Goal: Information Seeking & Learning: Learn about a topic

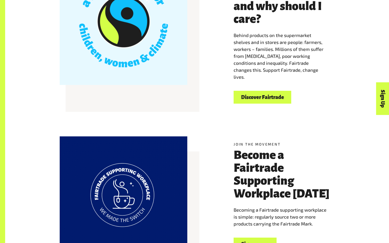
scroll to position [196, 0]
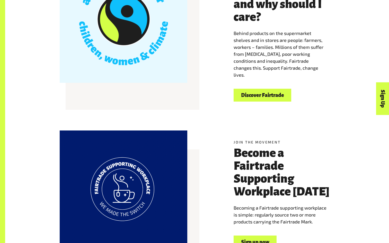
click at [258, 88] on div "Welcome to Fairtrade What is Fairtrade and why should I care? Behind products o…" at bounding box center [284, 40] width 107 height 124
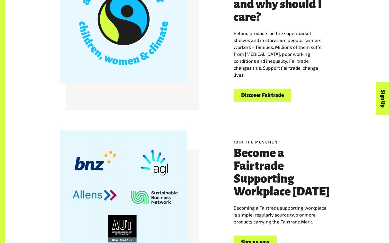
click at [258, 98] on link "Discover Fairtrade" at bounding box center [263, 95] width 58 height 13
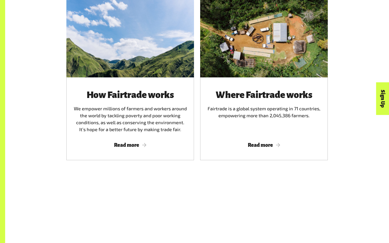
scroll to position [313, 0]
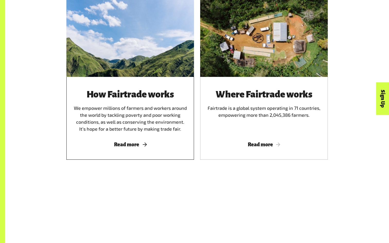
click at [134, 144] on span "Read more" at bounding box center [130, 145] width 115 height 6
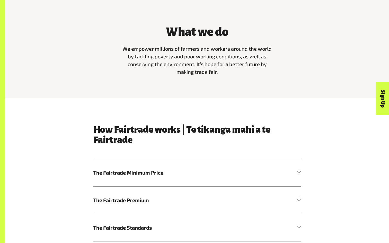
scroll to position [172, 0]
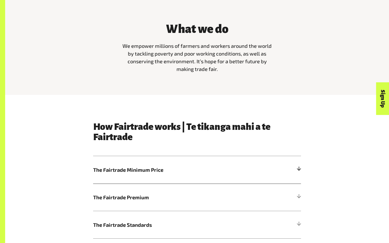
click at [140, 170] on span "The Fairtrade Minimum Price" at bounding box center [171, 170] width 156 height 8
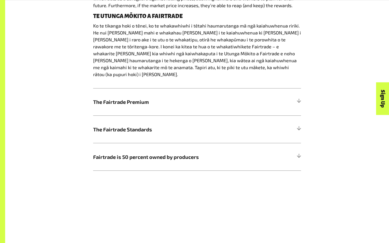
scroll to position [385, 0]
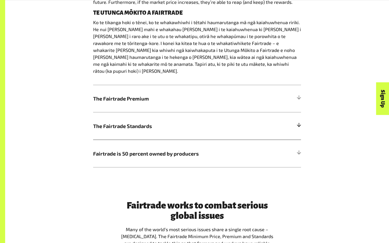
click at [138, 122] on span "The Fairtrade Standards" at bounding box center [171, 126] width 156 height 8
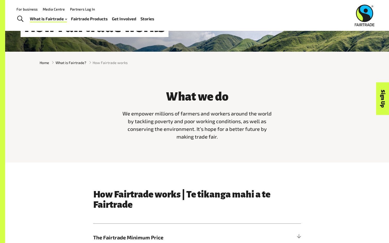
scroll to position [0, 0]
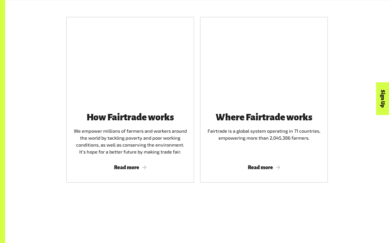
scroll to position [313, 0]
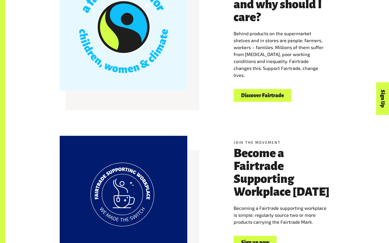
scroll to position [196, 0]
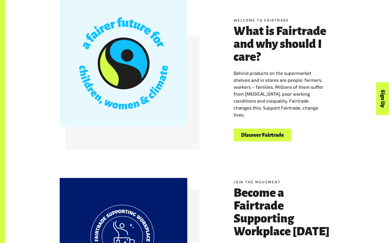
scroll to position [156, 0]
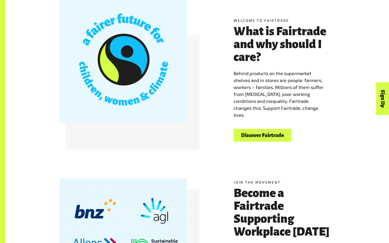
click at [257, 134] on link "Discover Fairtrade" at bounding box center [263, 135] width 58 height 13
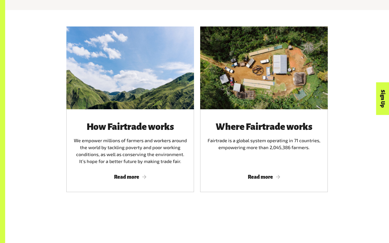
scroll to position [281, 0]
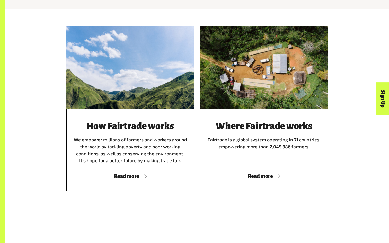
click at [146, 177] on span "Read more" at bounding box center [130, 176] width 115 height 6
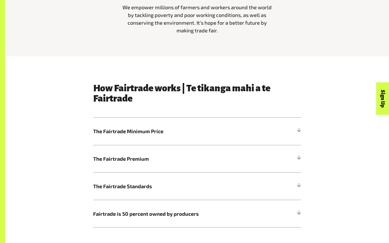
scroll to position [214, 0]
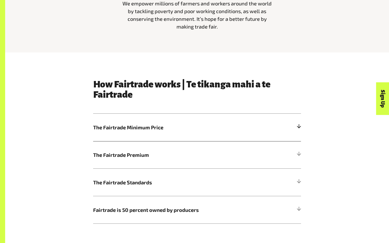
click at [137, 128] on span "The Fairtrade Minimum Price" at bounding box center [171, 128] width 156 height 8
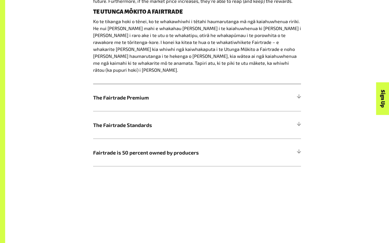
scroll to position [387, 0]
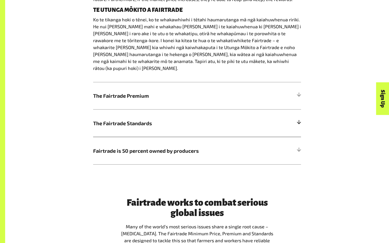
click at [133, 119] on span "The Fairtrade Standards" at bounding box center [171, 123] width 156 height 8
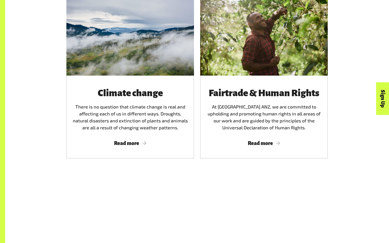
scroll to position [1051, 0]
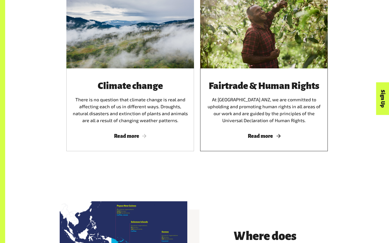
click at [264, 133] on span "Read more" at bounding box center [263, 136] width 115 height 6
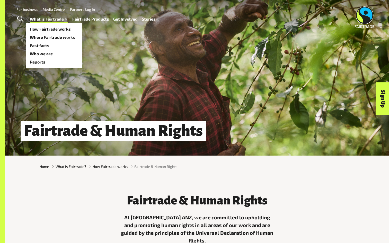
click at [46, 19] on link "What is Fairtrade" at bounding box center [49, 18] width 38 height 7
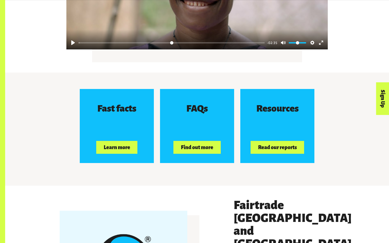
scroll to position [765, 0]
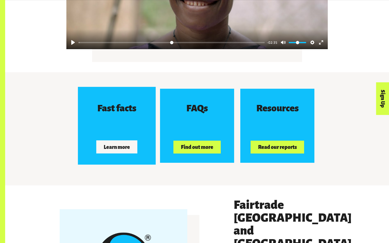
click at [115, 142] on button "Learn more" at bounding box center [116, 147] width 41 height 13
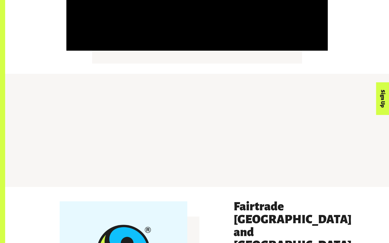
scroll to position [765, 0]
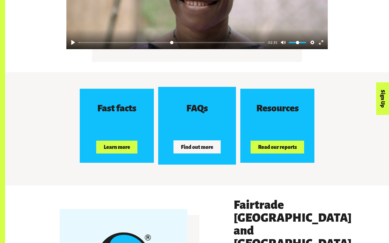
click at [194, 142] on button "Find out more" at bounding box center [197, 147] width 47 height 13
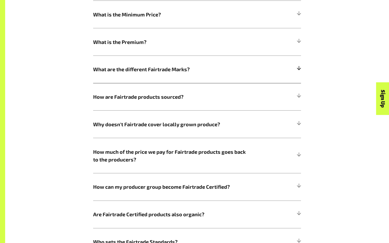
scroll to position [336, 0]
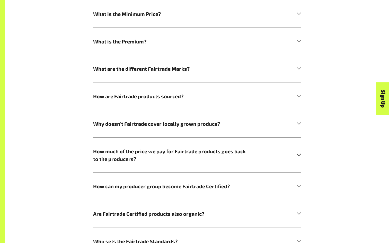
click at [148, 156] on span "How much of the price we pay for Fairtrade products goes back to the producers?" at bounding box center [171, 154] width 156 height 15
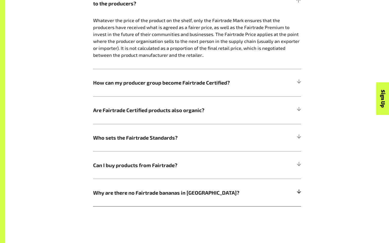
scroll to position [493, 0]
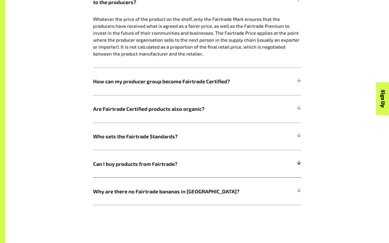
click at [146, 161] on span "Can I buy products from Fairtrade?" at bounding box center [171, 164] width 156 height 8
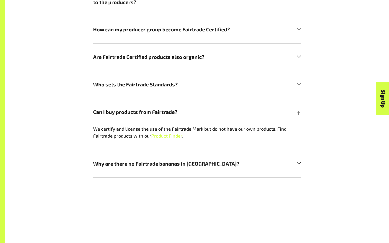
click at [152, 167] on span "Why are there no Fairtrade bananas in [GEOGRAPHIC_DATA]?" at bounding box center [171, 164] width 156 height 8
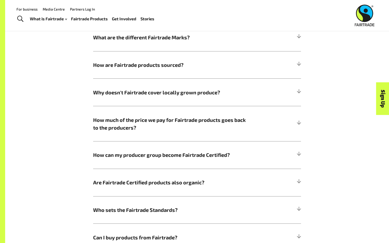
scroll to position [369, 0]
